Goal: Transaction & Acquisition: Subscribe to service/newsletter

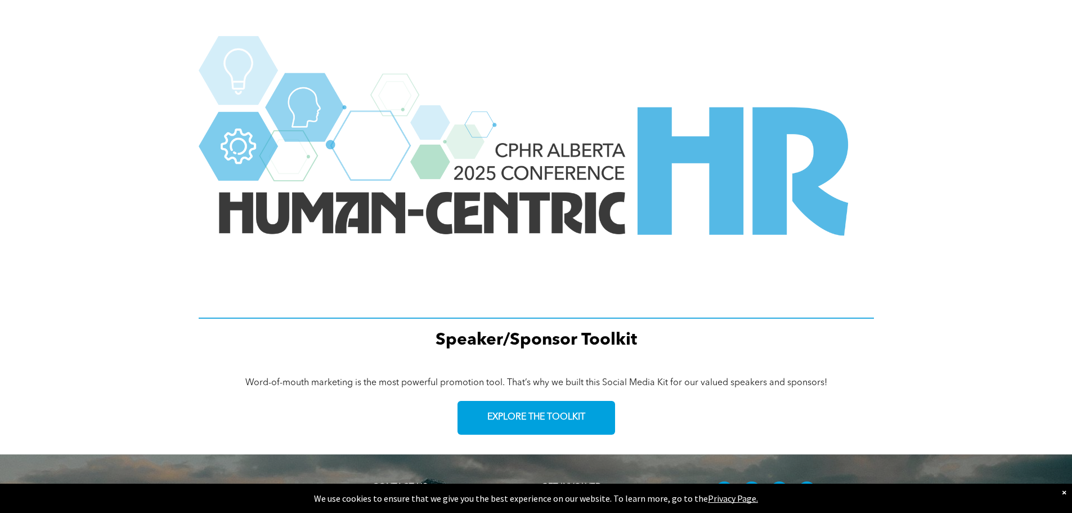
scroll to position [1512, 0]
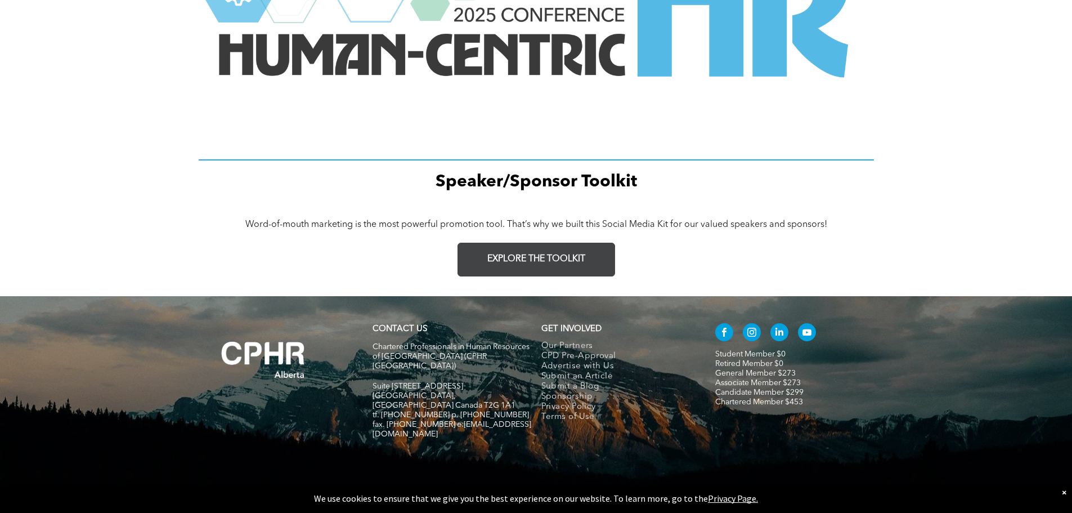
click at [581, 257] on span "EXPLORE THE TOOLKIT" at bounding box center [536, 259] width 98 height 11
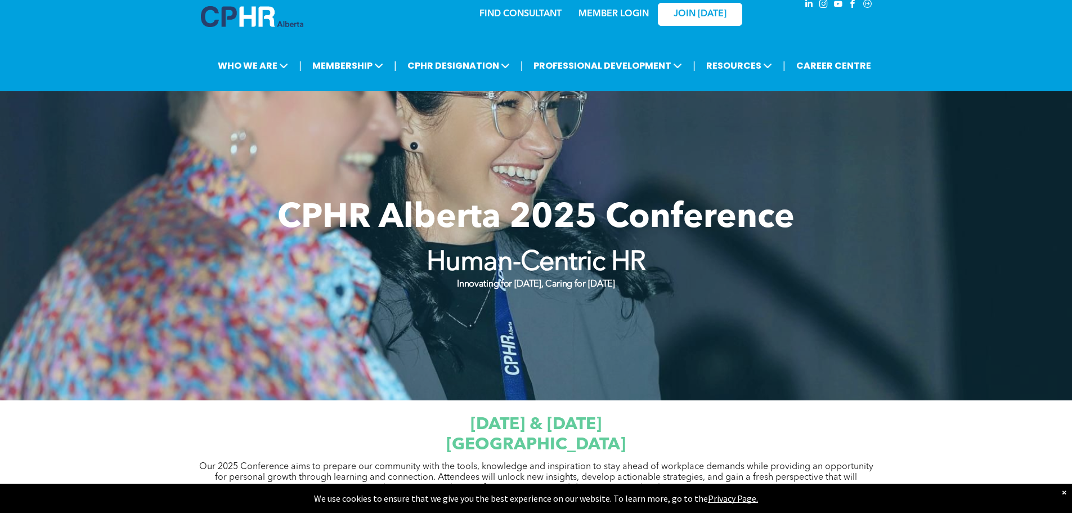
scroll to position [0, 0]
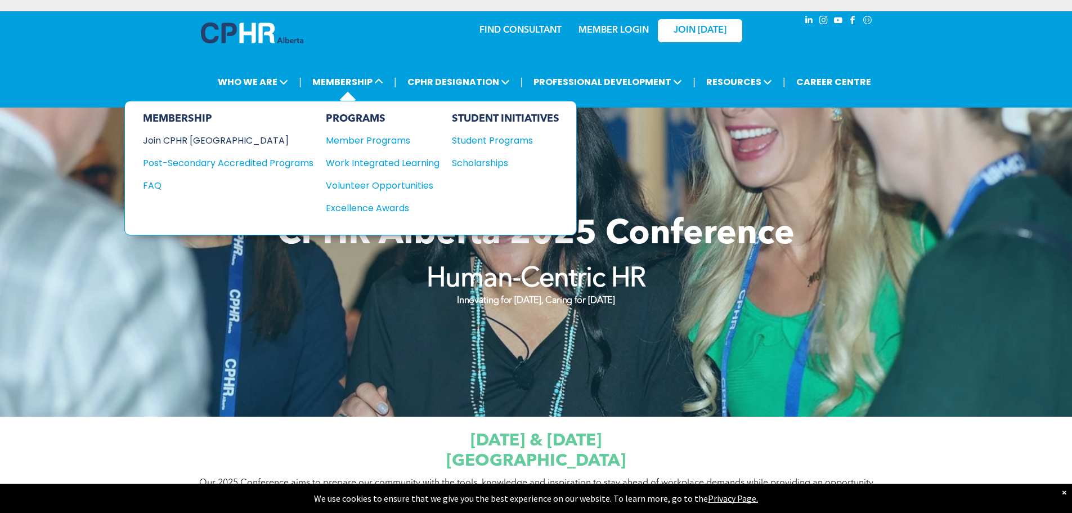
click at [185, 139] on div "Join CPHR [GEOGRAPHIC_DATA]" at bounding box center [220, 140] width 154 height 14
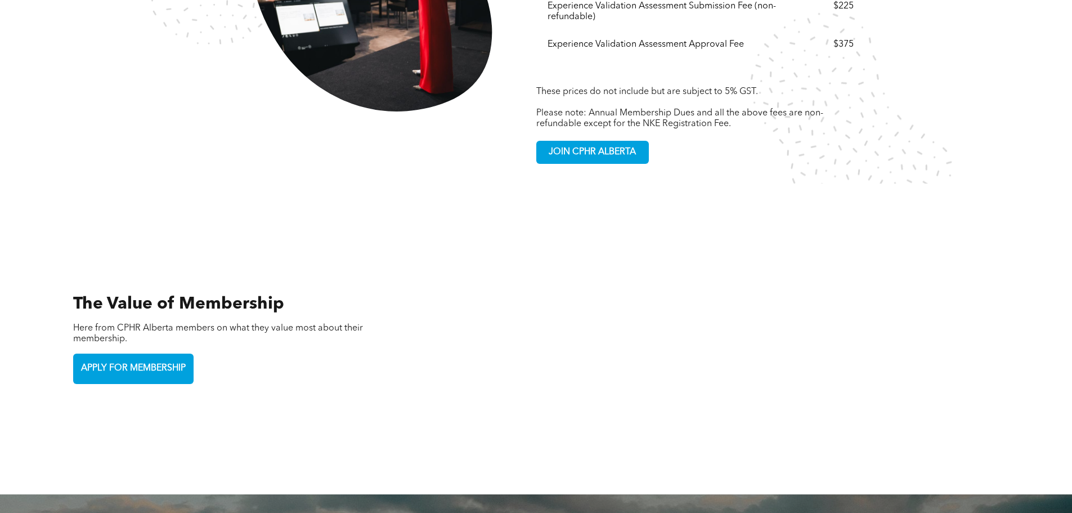
scroll to position [2364, 0]
